Goal: Navigation & Orientation: Find specific page/section

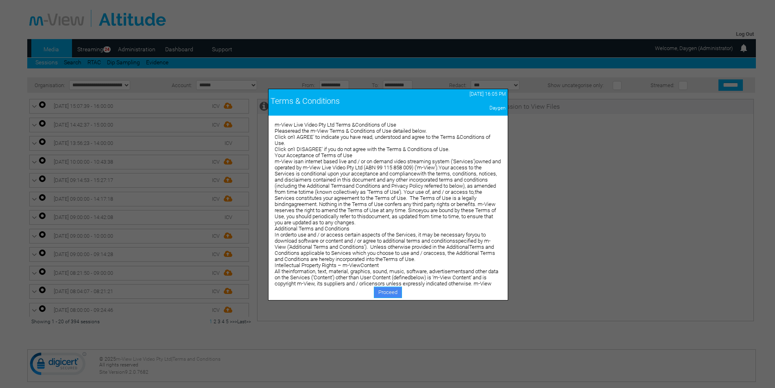
click at [390, 294] on link "Proceed" at bounding box center [388, 291] width 28 height 11
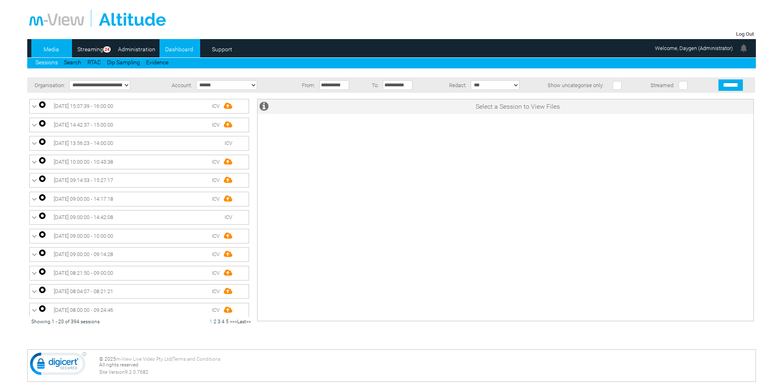
click at [181, 48] on link "Dashboard" at bounding box center [178, 49] width 39 height 12
